Goal: Information Seeking & Learning: Learn about a topic

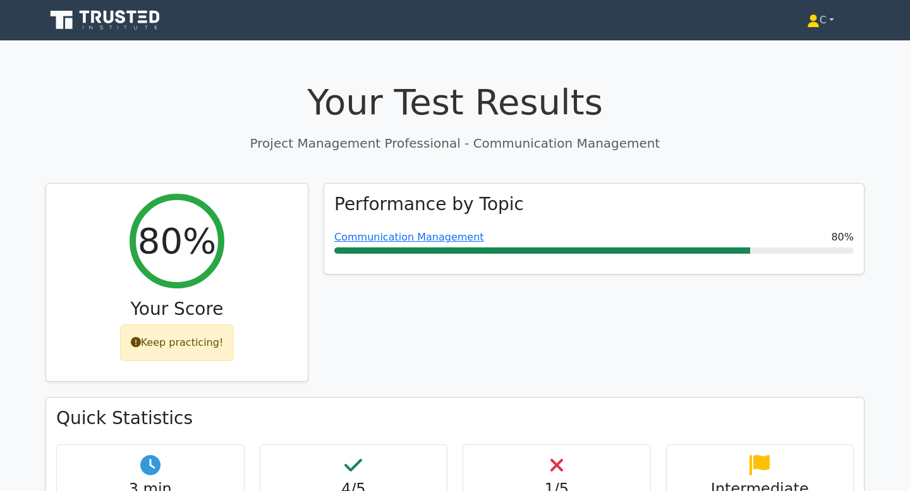
click at [821, 23] on link "C" at bounding box center [820, 20] width 88 height 25
click at [832, 18] on link "C" at bounding box center [820, 20] width 88 height 25
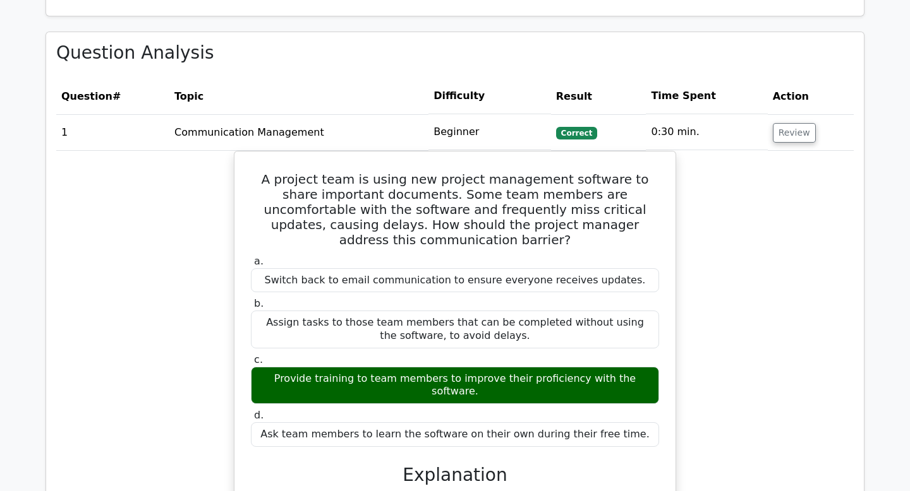
scroll to position [1114, 0]
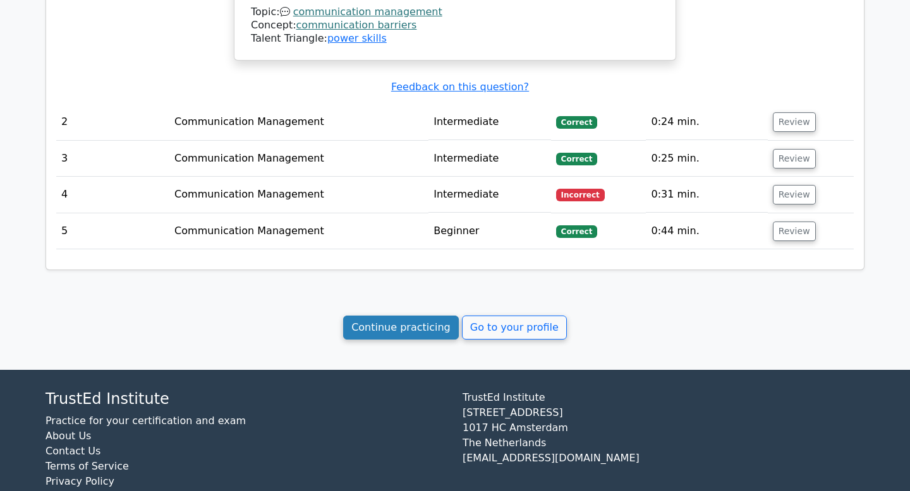
click at [419, 316] on link "Continue practicing" at bounding box center [401, 328] width 116 height 24
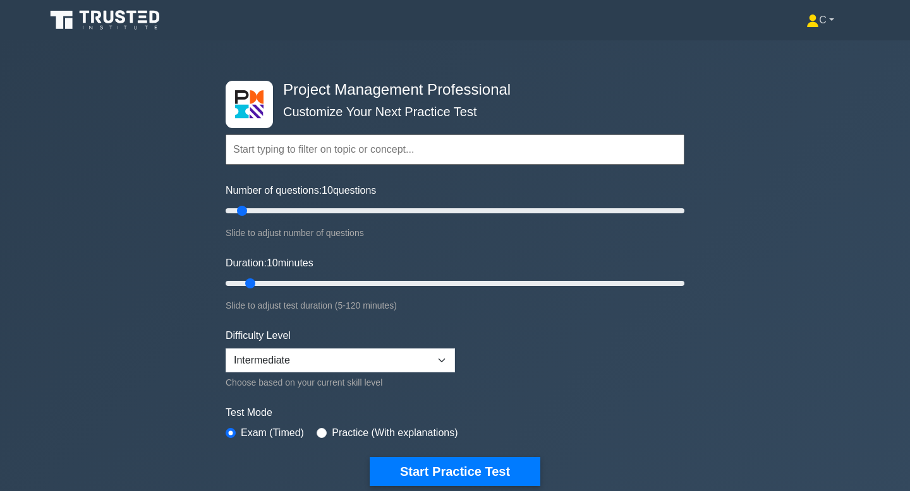
click at [831, 22] on link "C" at bounding box center [820, 20] width 88 height 25
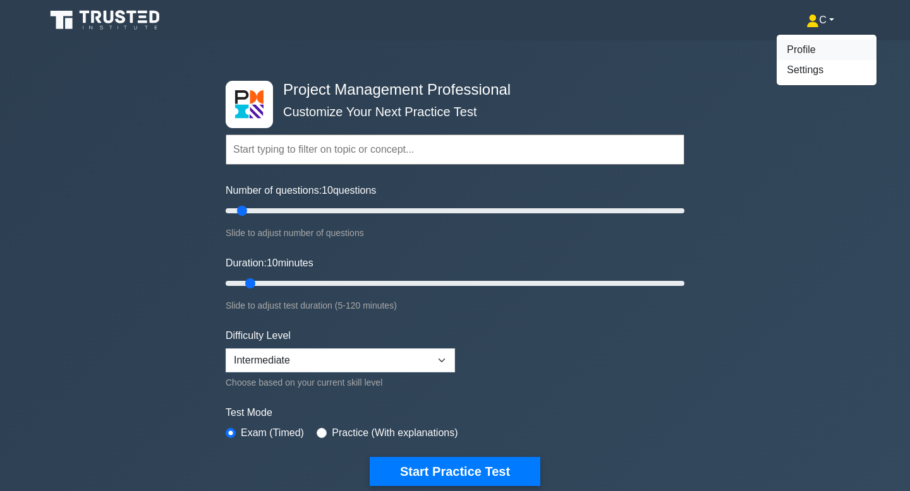
click at [807, 49] on link "Profile" at bounding box center [826, 50] width 100 height 20
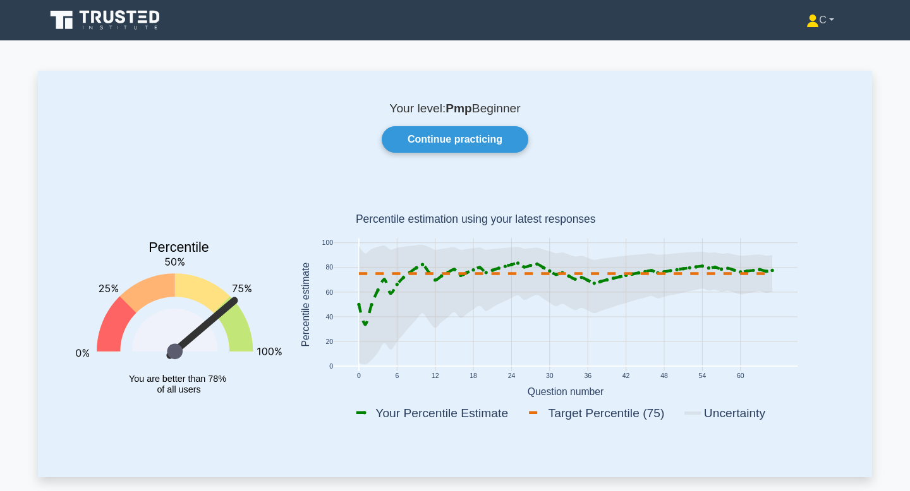
click at [832, 18] on link "C" at bounding box center [820, 20] width 88 height 25
click at [815, 69] on link "Settings" at bounding box center [826, 70] width 100 height 20
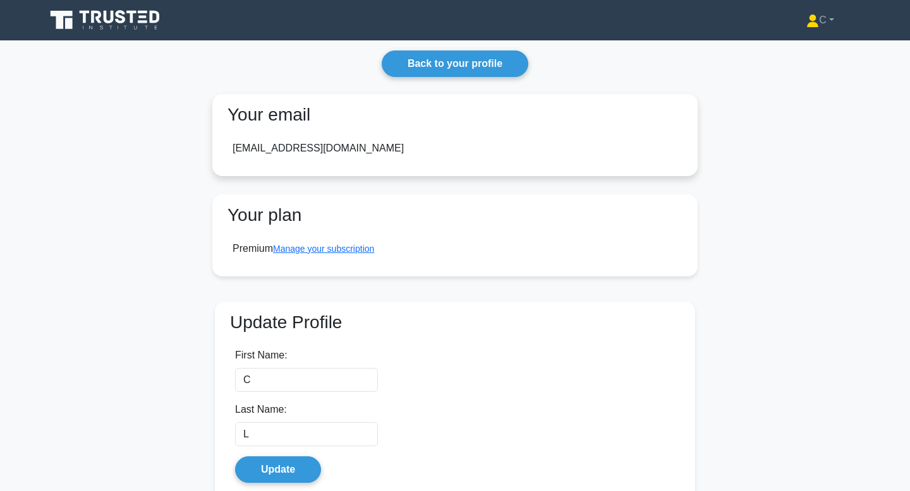
click at [328, 152] on div "chay.lampao@gmail.com" at bounding box center [317, 148] width 171 height 15
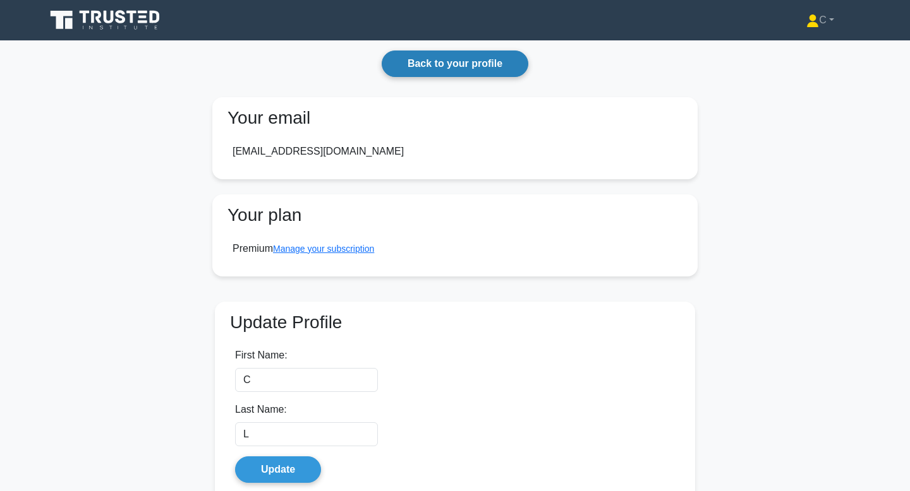
click at [443, 70] on link "Back to your profile" at bounding box center [454, 64] width 147 height 27
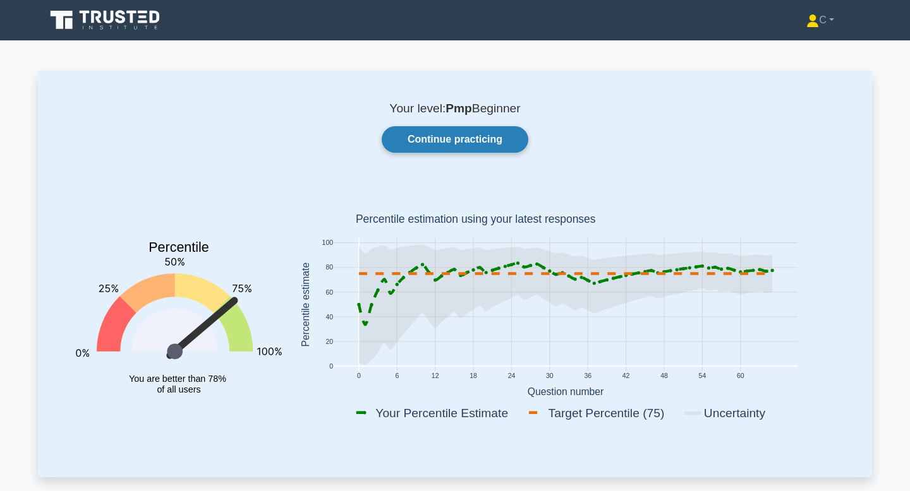
click at [490, 140] on link "Continue practicing" at bounding box center [454, 139] width 147 height 27
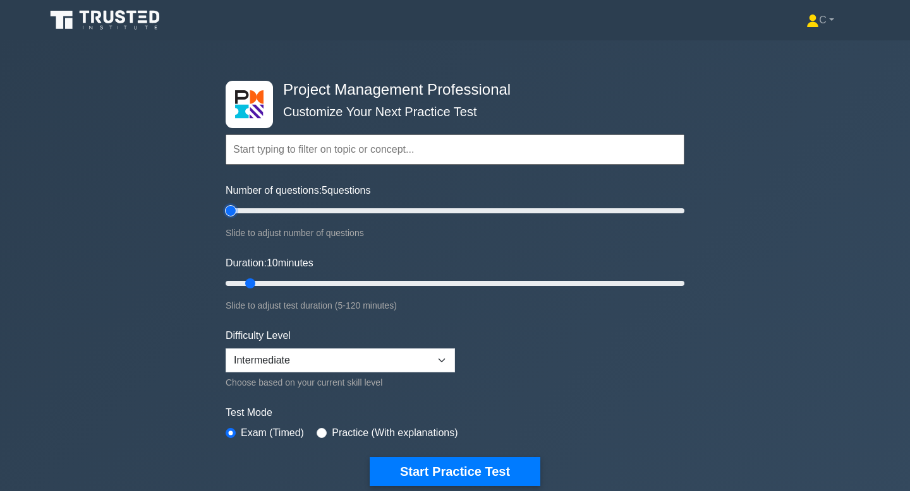
type input "5"
click at [234, 210] on input "Number of questions: 5 questions" at bounding box center [454, 210] width 459 height 15
drag, startPoint x: 251, startPoint y: 284, endPoint x: 239, endPoint y: 284, distance: 11.4
type input "5"
click at [239, 284] on input "Duration: 5 minutes" at bounding box center [454, 283] width 459 height 15
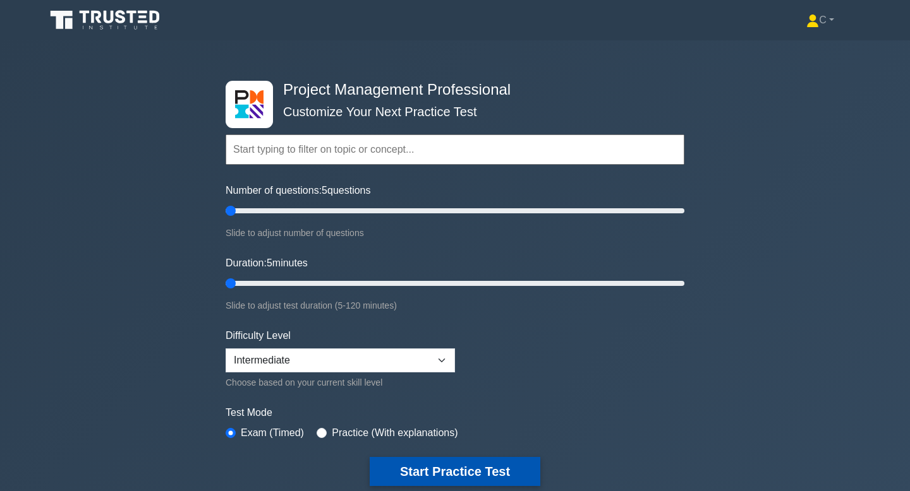
click at [446, 465] on button "Start Practice Test" at bounding box center [454, 471] width 171 height 29
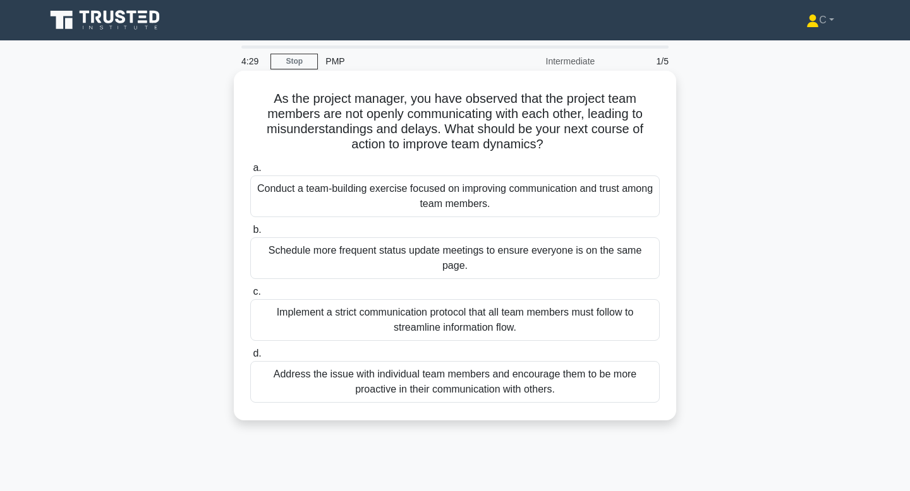
click at [434, 200] on div "Conduct a team-building exercise focused on improving communication and trust a…" at bounding box center [454, 197] width 409 height 42
click at [250, 172] on input "a. Conduct a team-building exercise focused on improving communication and trus…" at bounding box center [250, 168] width 0 height 8
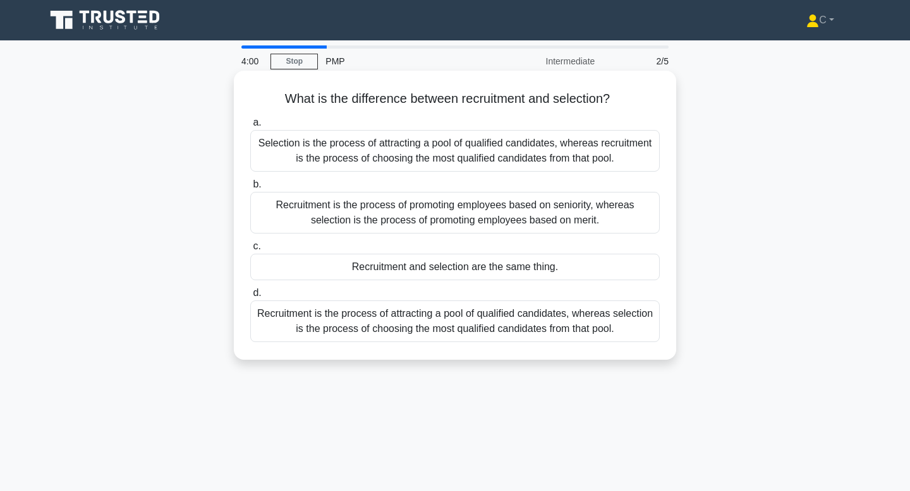
click at [472, 321] on div "Recruitment is the process of attracting a pool of qualified candidates, wherea…" at bounding box center [454, 322] width 409 height 42
click at [250, 297] on input "d. Recruitment is the process of attracting a pool of qualified candidates, whe…" at bounding box center [250, 293] width 0 height 8
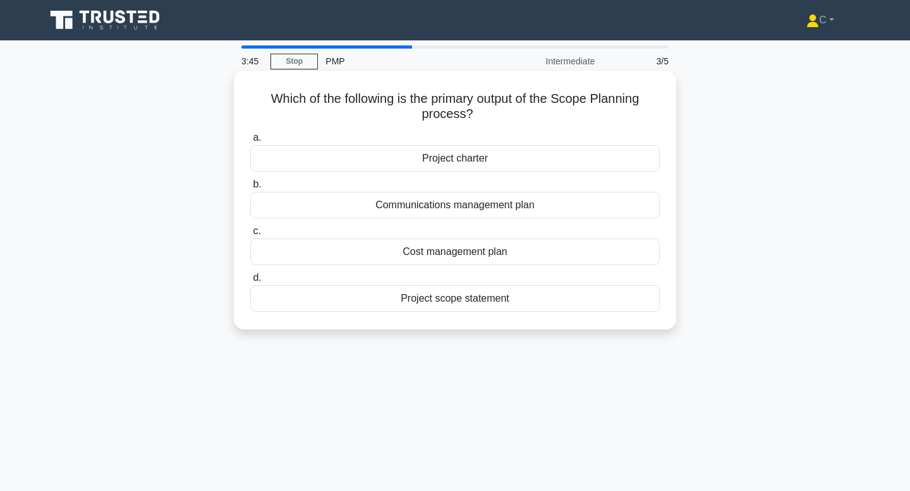
click at [469, 297] on div "Project scope statement" at bounding box center [454, 298] width 409 height 27
click at [250, 282] on input "d. Project scope statement" at bounding box center [250, 278] width 0 height 8
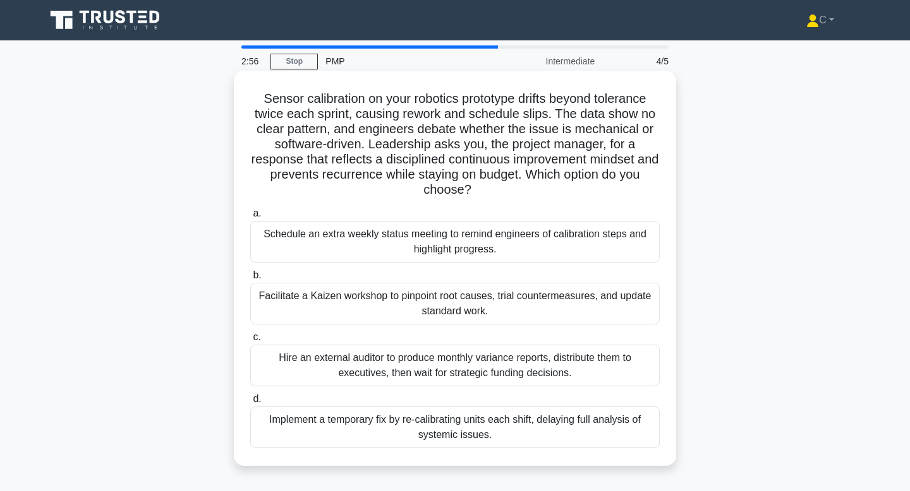
click at [470, 302] on div "Facilitate a Kaizen workshop to pinpoint root causes, trial countermeasures, an…" at bounding box center [454, 304] width 409 height 42
click at [250, 280] on input "b. Facilitate a Kaizen workshop to pinpoint root causes, trial countermeasures,…" at bounding box center [250, 276] width 0 height 8
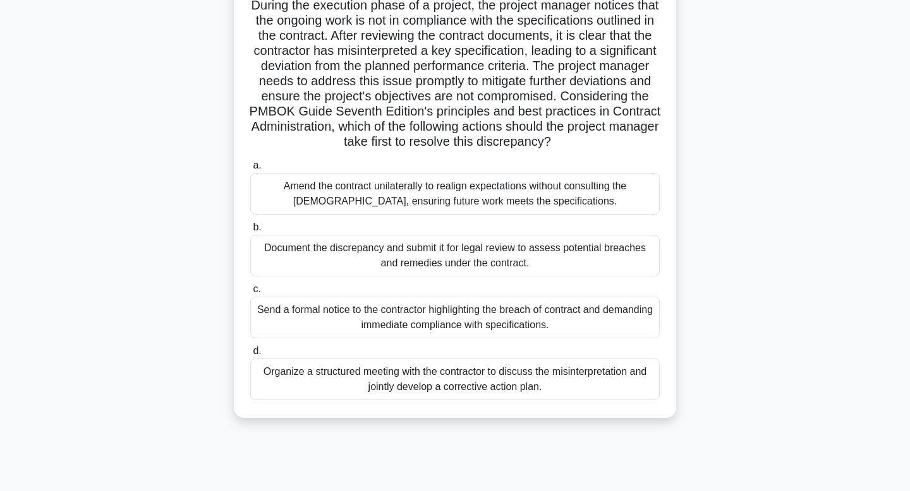
scroll to position [99, 0]
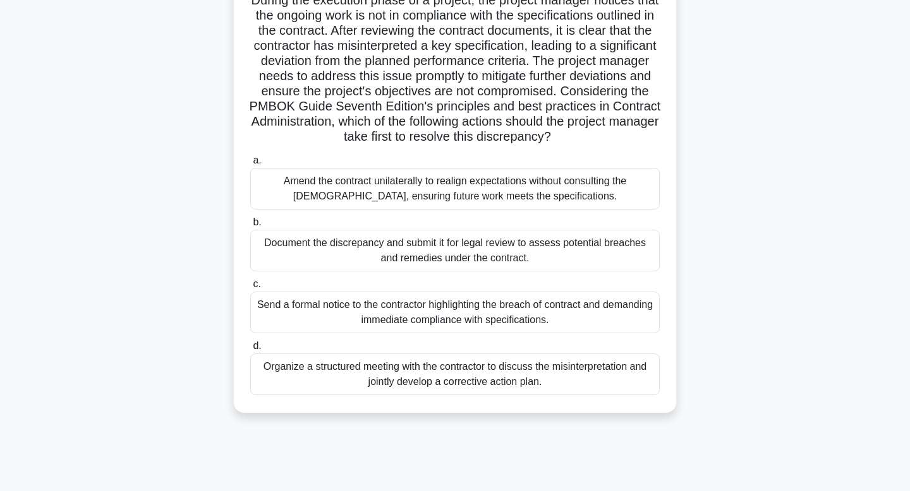
click at [445, 387] on div "Organize a structured meeting with the contractor to discuss the misinterpretat…" at bounding box center [454, 375] width 409 height 42
click at [250, 351] on input "d. Organize a structured meeting with the contractor to discuss the misinterpre…" at bounding box center [250, 346] width 0 height 8
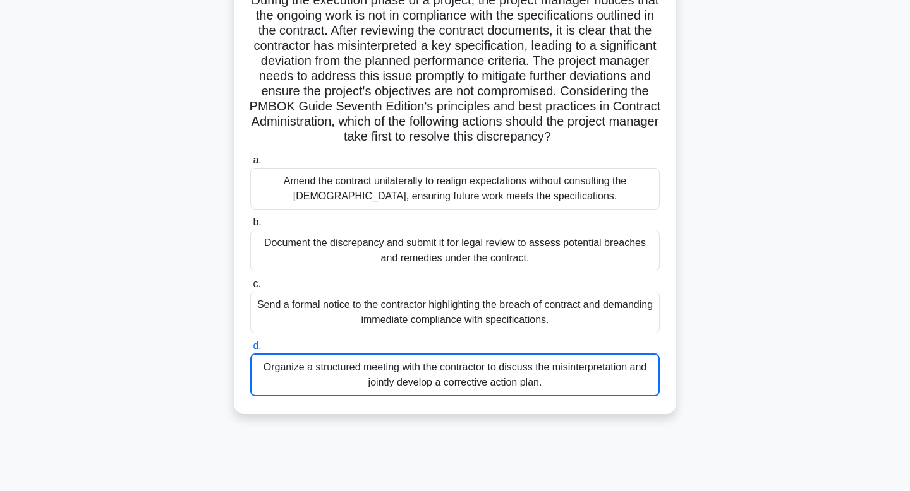
scroll to position [61, 0]
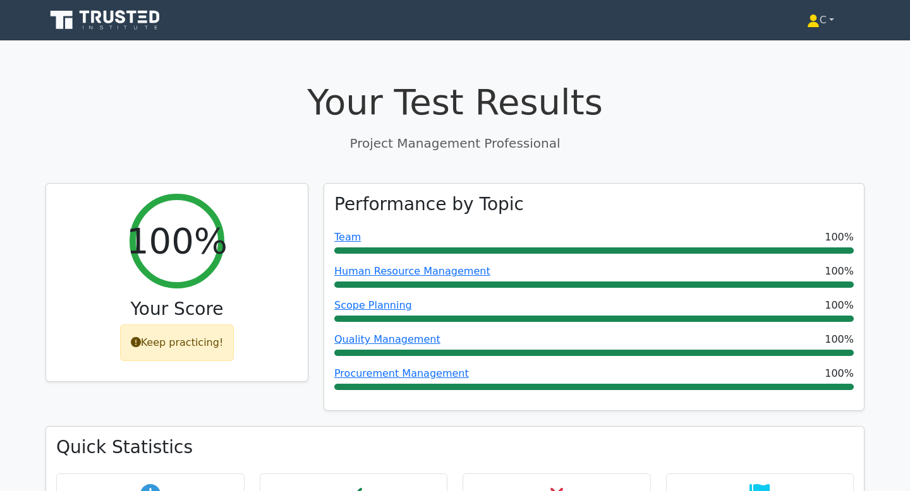
click at [827, 17] on link "C" at bounding box center [820, 20] width 88 height 25
click at [821, 20] on link "C" at bounding box center [820, 20] width 88 height 25
click at [829, 20] on link "C" at bounding box center [820, 20] width 88 height 25
click at [832, 18] on link "C" at bounding box center [820, 20] width 88 height 25
